Goal: Find specific page/section: Find specific page/section

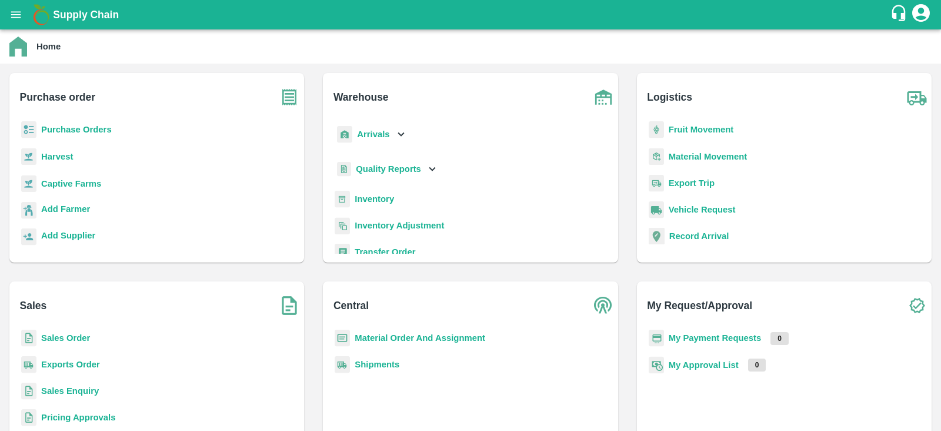
click at [87, 132] on b "Purchase Orders" at bounding box center [76, 129] width 71 height 9
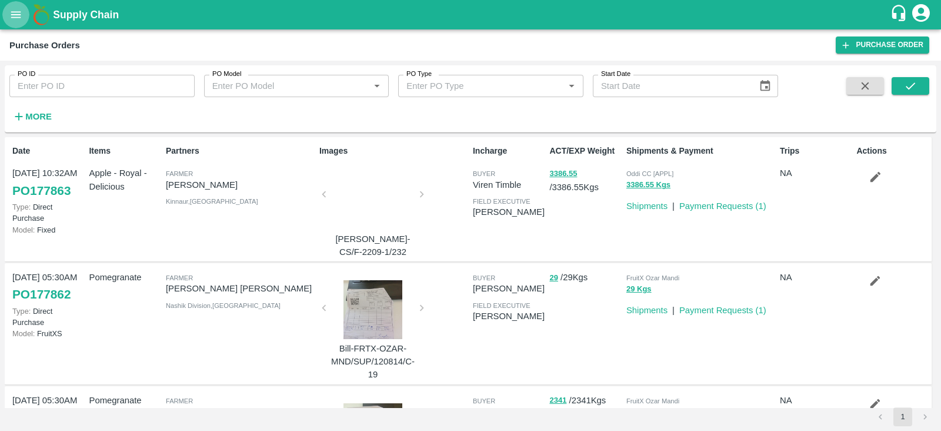
click at [14, 19] on icon "open drawer" at bounding box center [15, 14] width 13 height 13
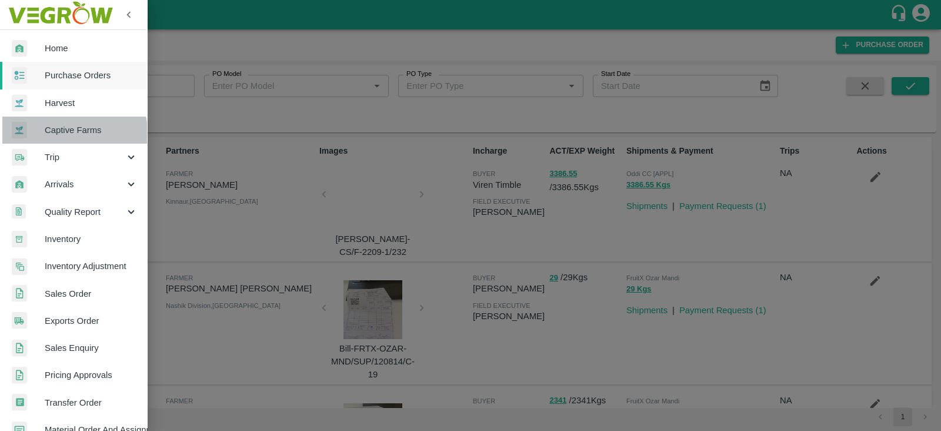
click at [59, 136] on link "Captive Farms" at bounding box center [73, 129] width 147 height 27
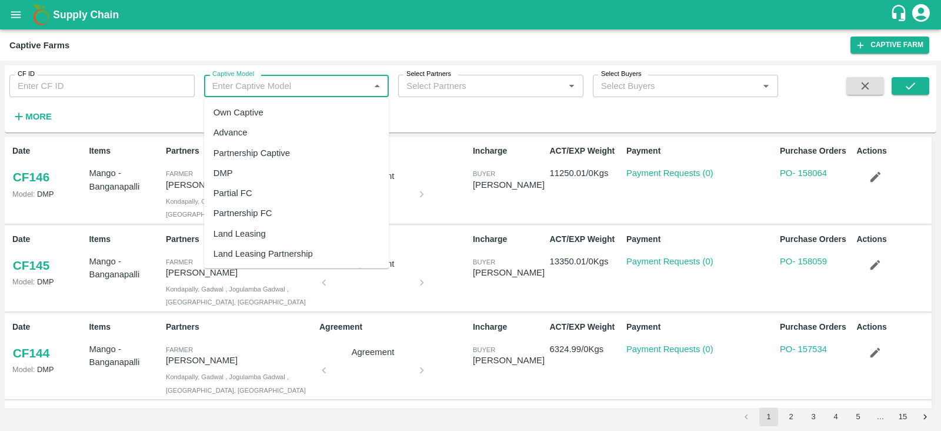
click at [276, 79] on input "Captive Model" at bounding box center [287, 85] width 159 height 15
click at [259, 229] on div "Land Leasing" at bounding box center [240, 233] width 52 height 13
type input "Land Leasing"
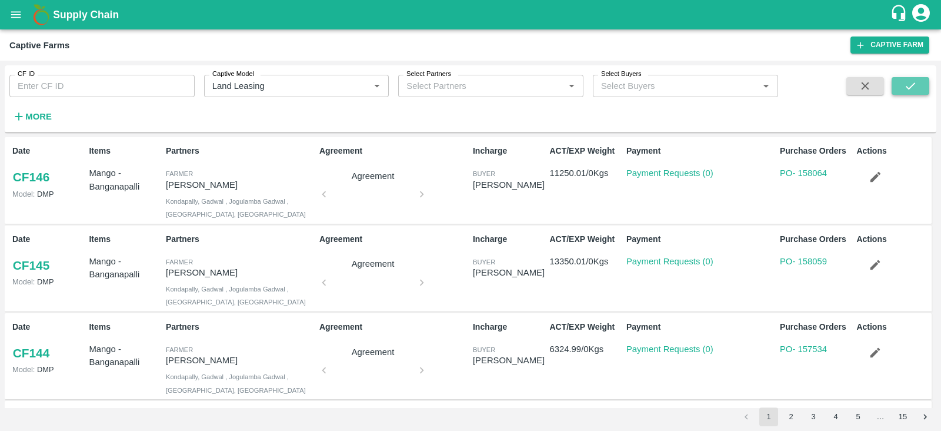
click at [922, 86] on button "submit" at bounding box center [911, 86] width 38 height 18
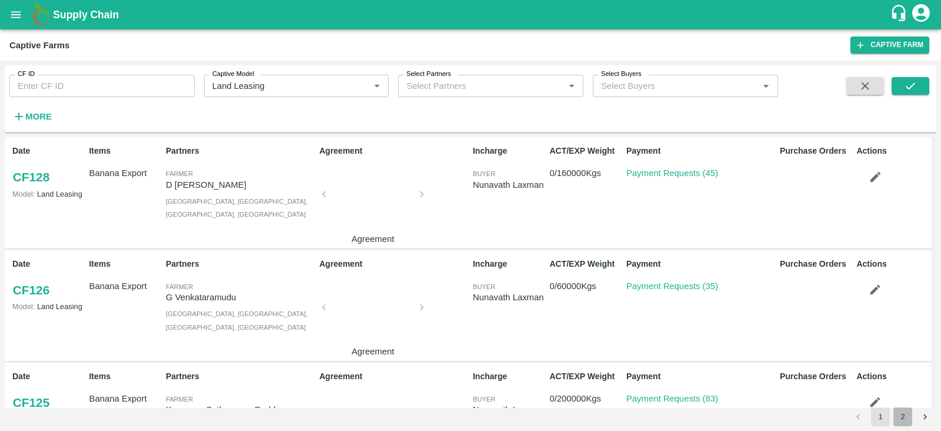
click at [903, 405] on button "2" at bounding box center [903, 416] width 19 height 19
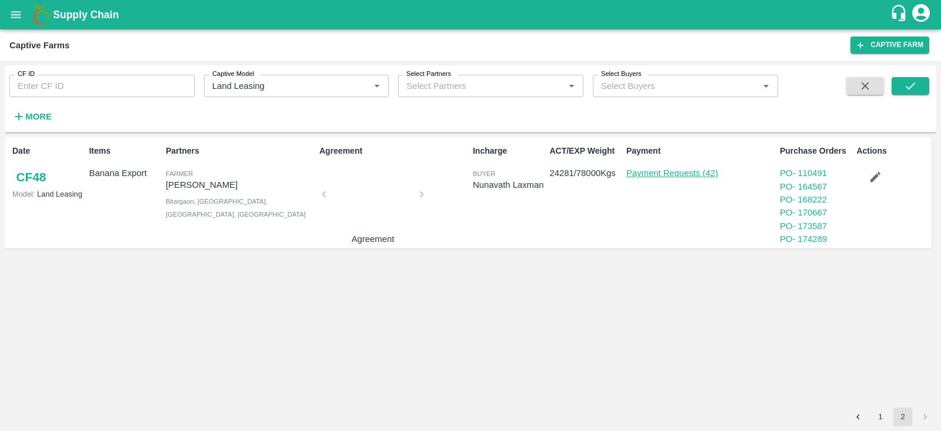
click at [671, 174] on link "Payment Requests (42)" at bounding box center [672, 172] width 92 height 9
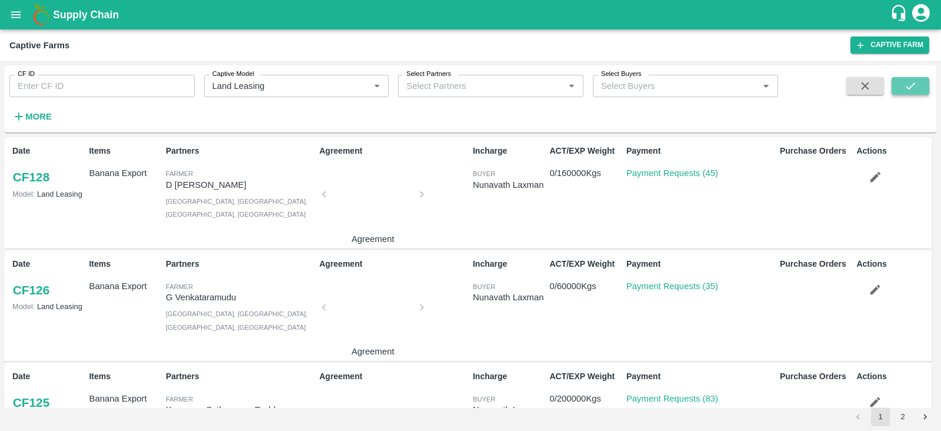
click at [914, 85] on icon "submit" at bounding box center [910, 85] width 13 height 13
click at [902, 418] on button "2" at bounding box center [903, 416] width 19 height 19
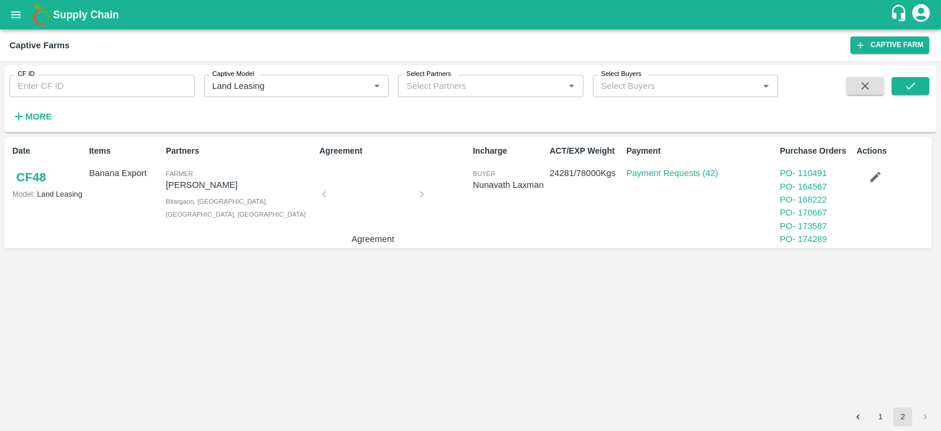
click at [676, 178] on p "Payment Requests (42)" at bounding box center [672, 172] width 92 height 13
click at [674, 176] on link "Payment Requests (42)" at bounding box center [672, 172] width 92 height 9
